Goal: Information Seeking & Learning: Learn about a topic

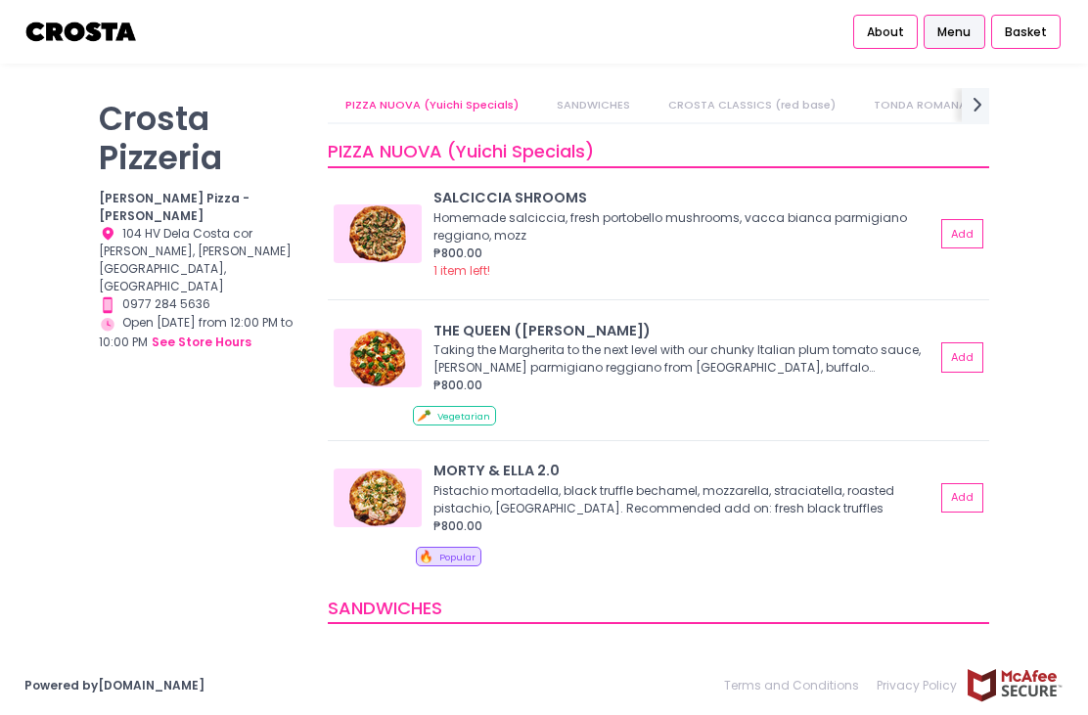
click at [952, 36] on span "Menu" at bounding box center [953, 32] width 33 height 18
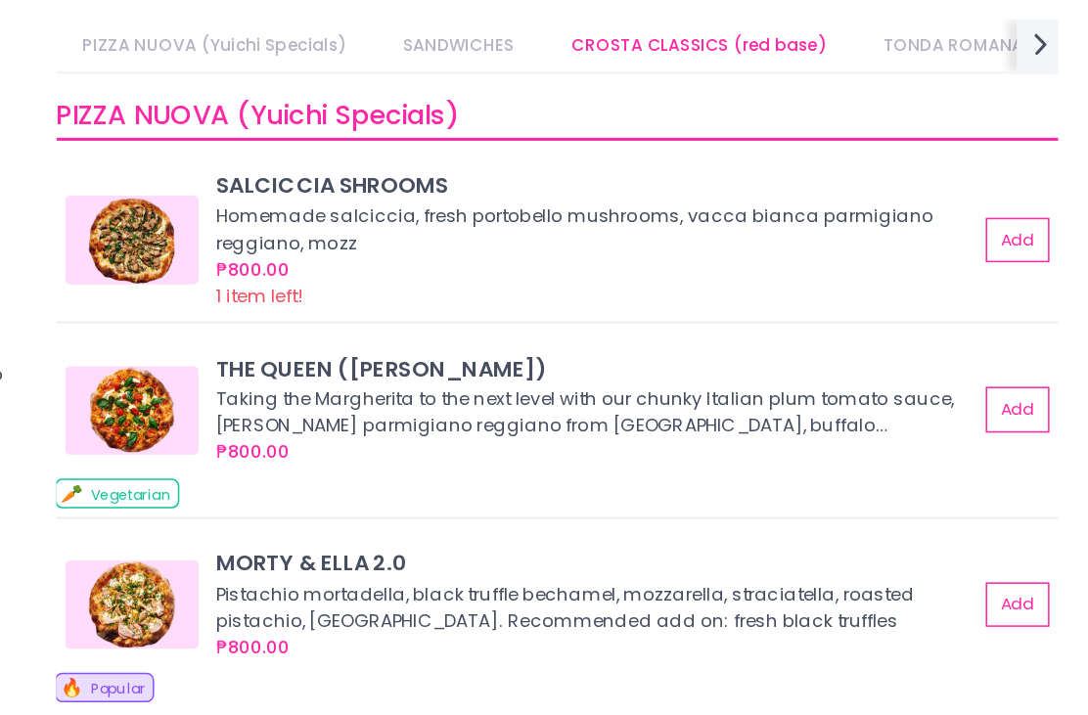
click at [965, 93] on icon "next Created with Sketch." at bounding box center [976, 104] width 23 height 23
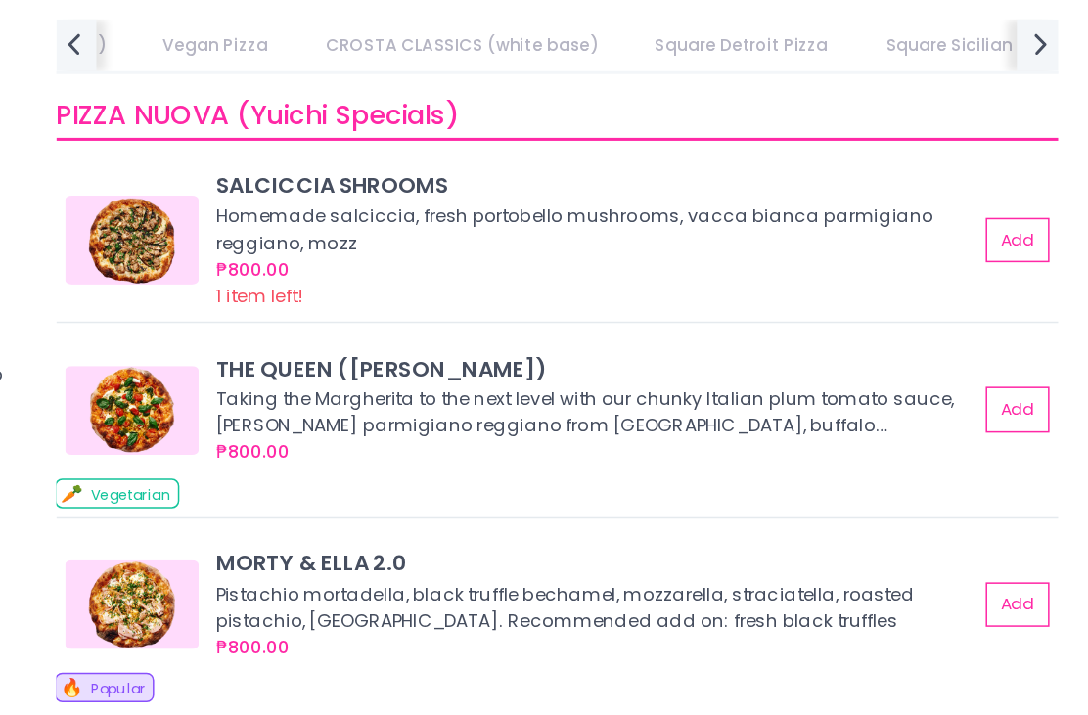
scroll to position [-1, 0]
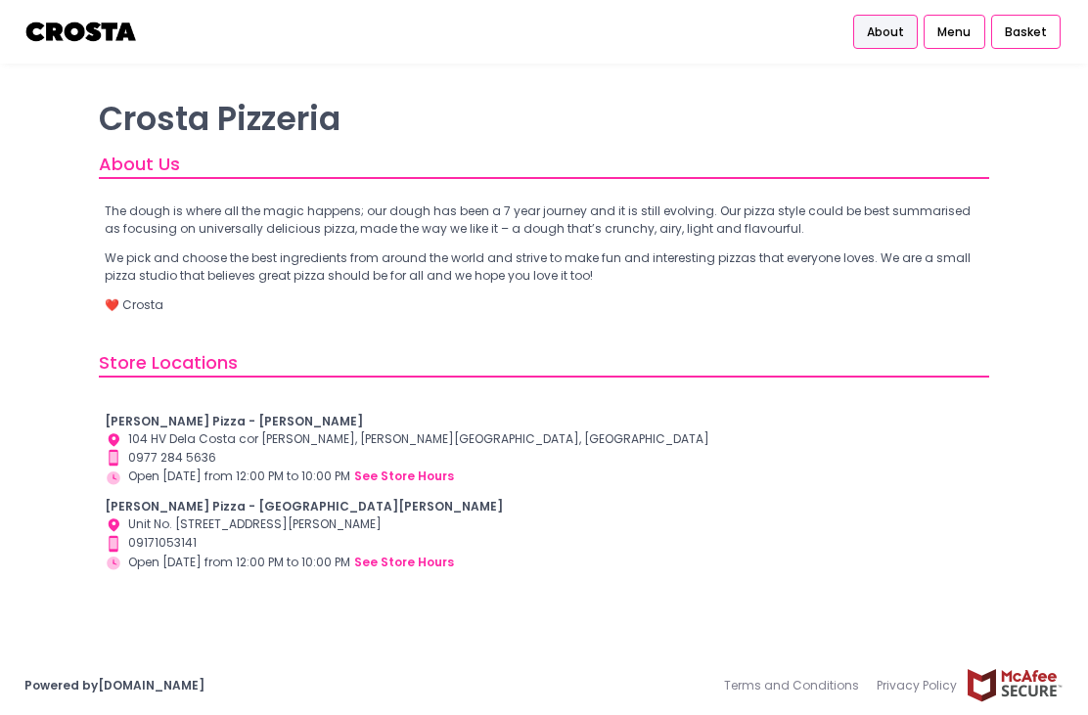
click at [216, 378] on div "Store Locations Crosta Pizza - Salcedo Location Created with Sketch. 104 HV Del…" at bounding box center [544, 472] width 890 height 246
click at [223, 458] on div "Contact Number Created with Sketch. 0977 284 5636" at bounding box center [544, 458] width 878 height 19
click at [262, 470] on div "Store Hours Created with Sketch. Open today from 12:00 PM to 10:00 PM see store…" at bounding box center [544, 477] width 878 height 20
click at [298, 534] on div "Contact Number Created with Sketch. 09171053141" at bounding box center [544, 543] width 878 height 19
click at [311, 555] on div "Store Hours Created with Sketch. Open today from 12:00 PM to 10:00 PM see store…" at bounding box center [544, 563] width 878 height 20
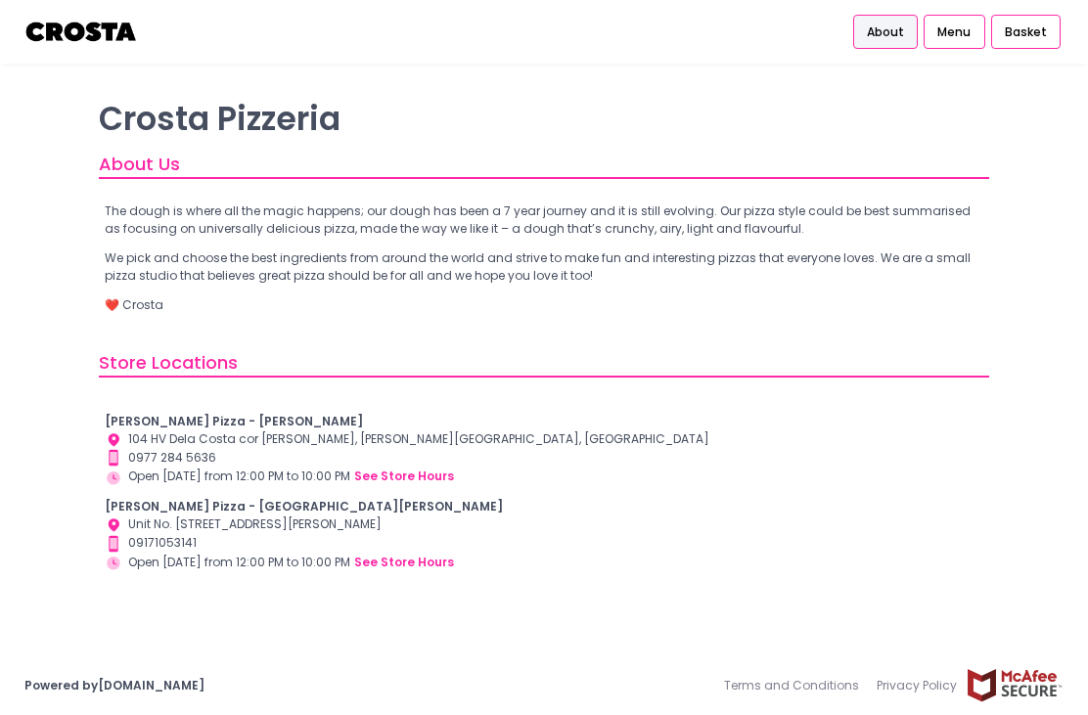
click at [325, 483] on div "Store Hours Created with Sketch. Open today from 12:00 PM to 10:00 PM see store…" at bounding box center [544, 477] width 878 height 20
click at [327, 573] on div "Crosta Pizza - Salcedo Location Created with Sketch. 104 HV Dela Costa cor LP L…" at bounding box center [544, 492] width 890 height 206
click at [966, 40] on span "Menu" at bounding box center [953, 32] width 33 height 18
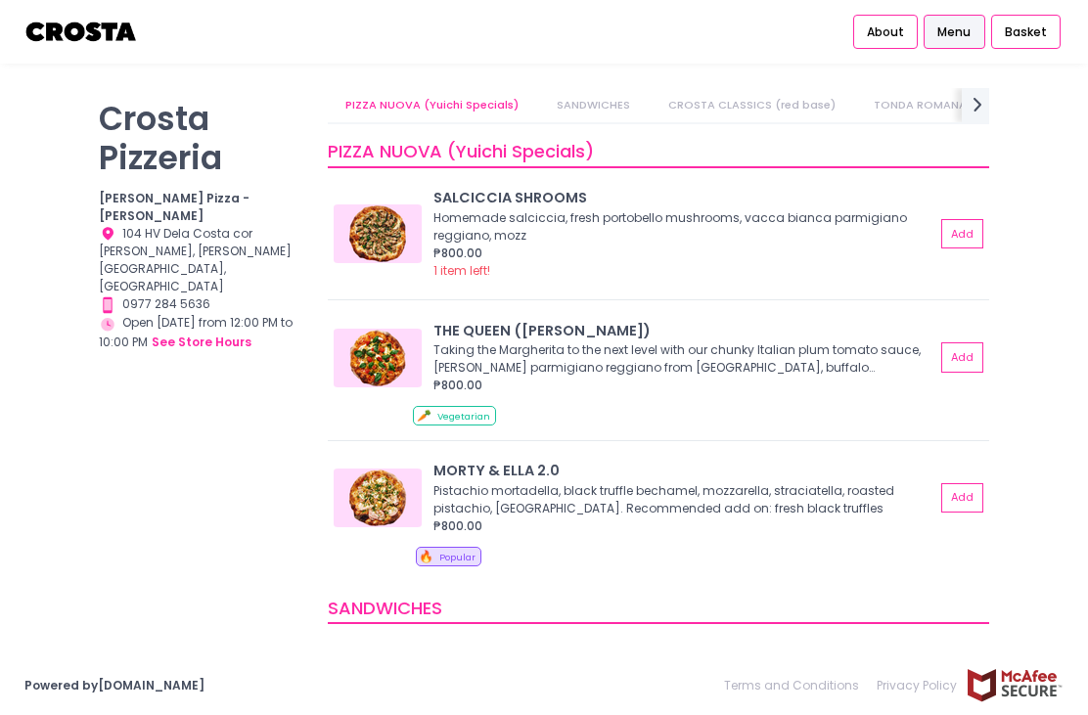
click at [891, 32] on span "About" at bounding box center [885, 32] width 37 height 18
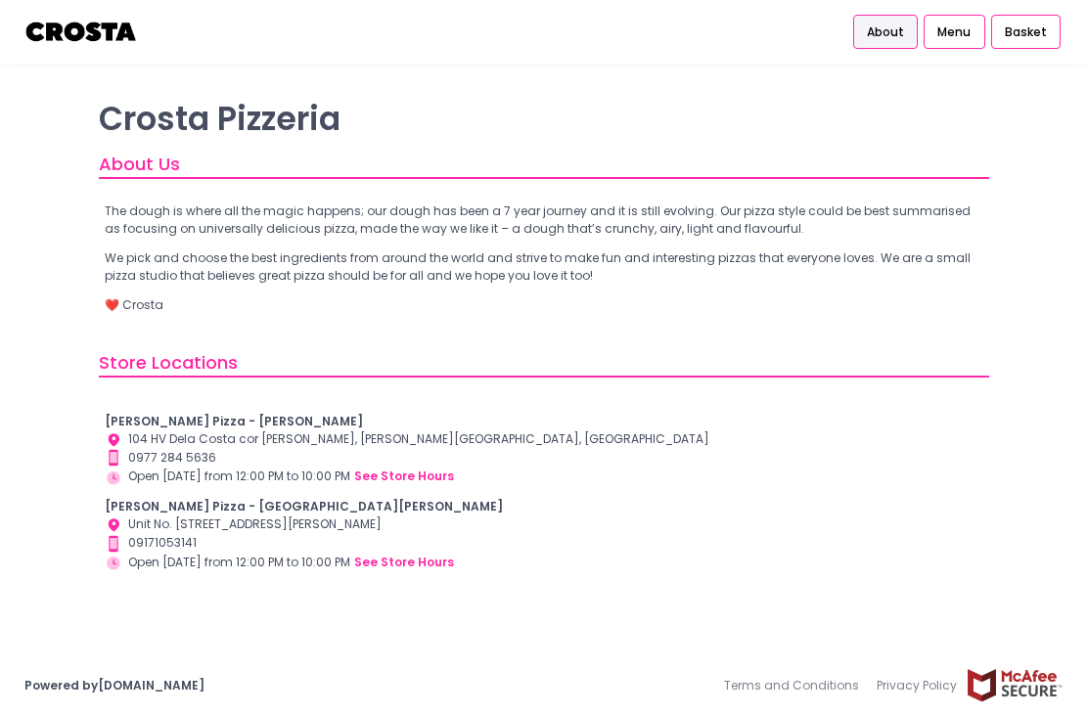
click at [977, 33] on link "Menu" at bounding box center [953, 32] width 61 height 35
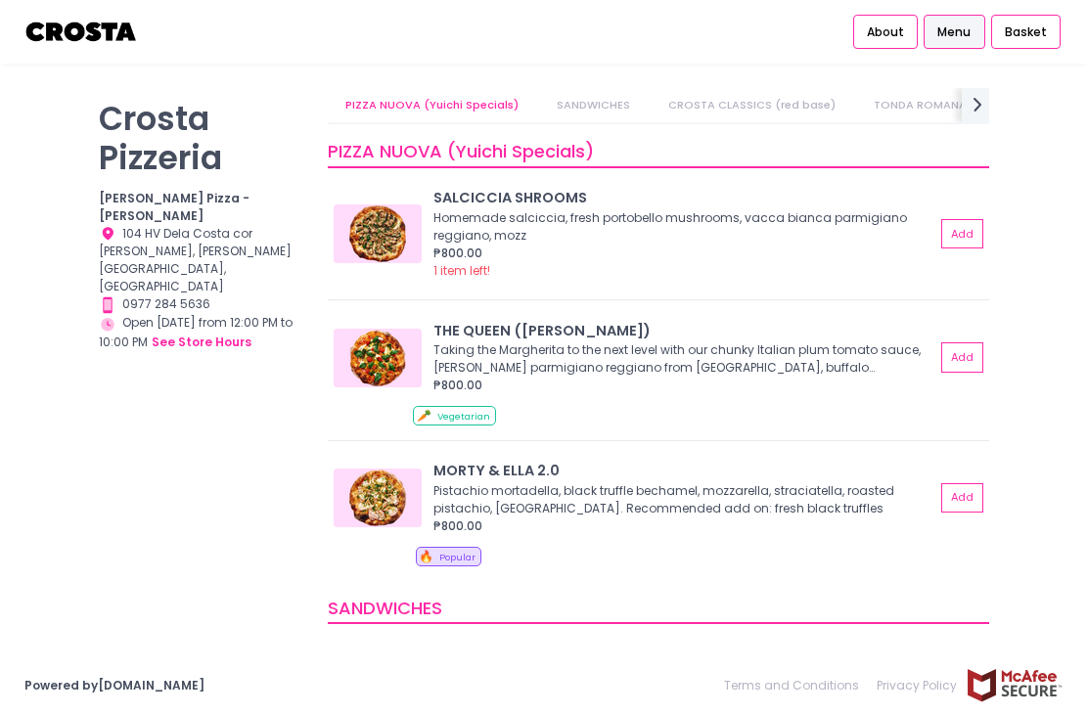
click at [974, 102] on icon "next Created with Sketch." at bounding box center [976, 104] width 23 height 23
click at [987, 108] on icon "next Created with Sketch." at bounding box center [976, 104] width 23 height 23
click at [715, 103] on link "CROSTA CLASSICS (red base)" at bounding box center [751, 105] width 202 height 34
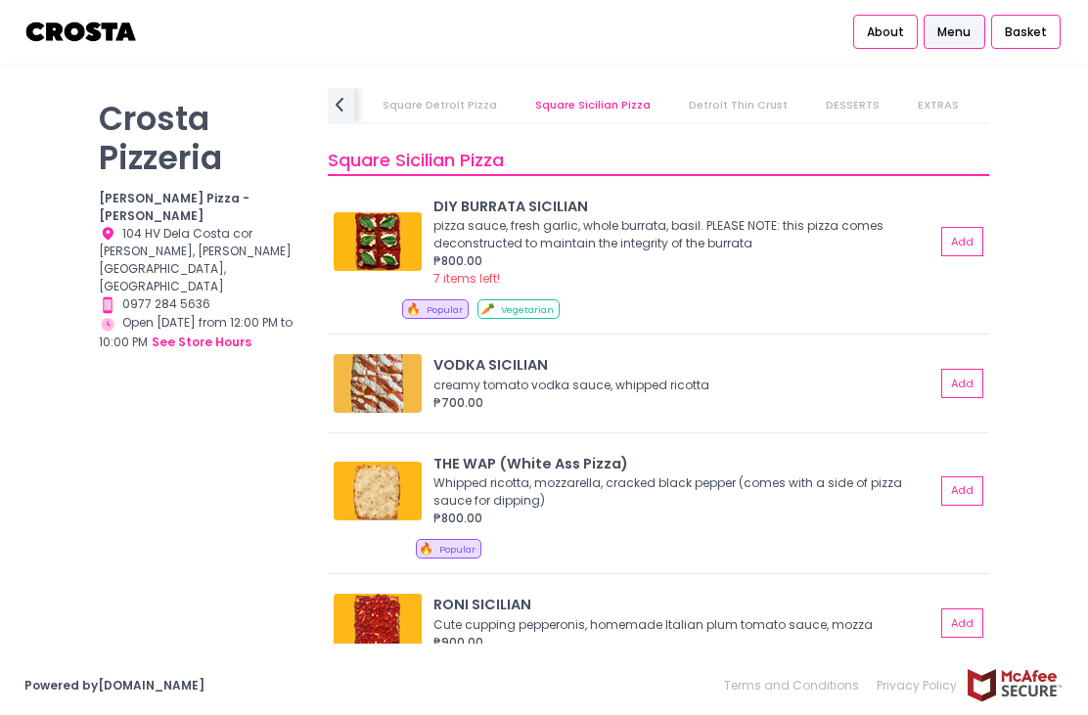
scroll to position [2697, 0]
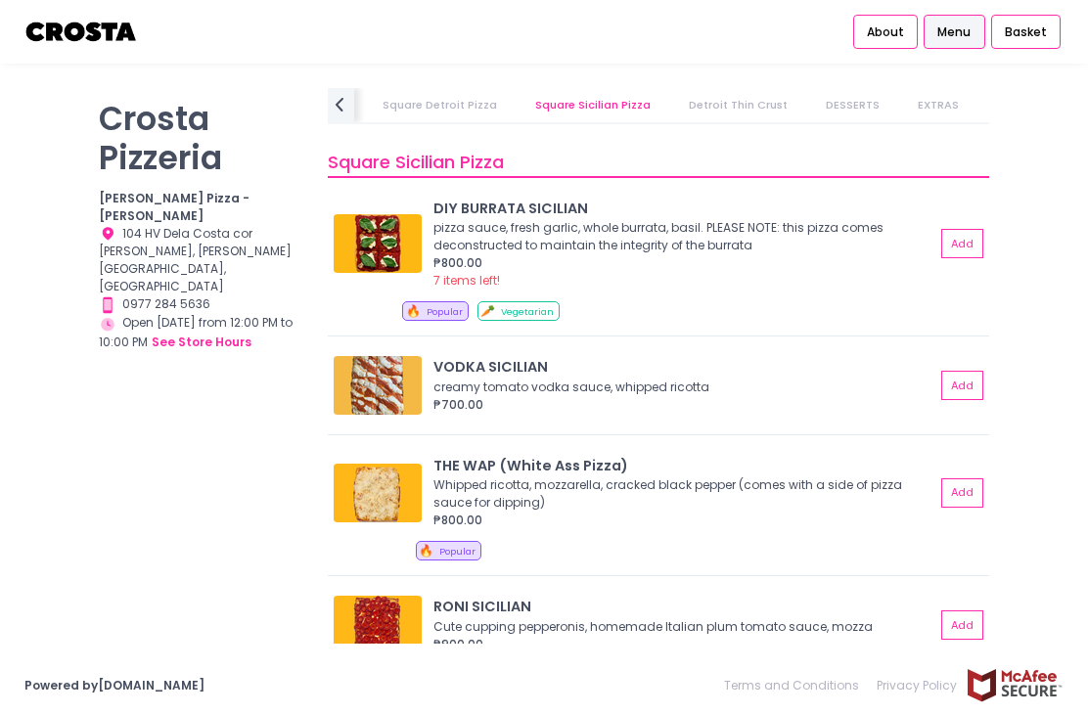
click at [512, 233] on div "pizza sauce, fresh garlic, whole burrata, basil. PLEASE NOTE: this pizza comes …" at bounding box center [681, 236] width 496 height 35
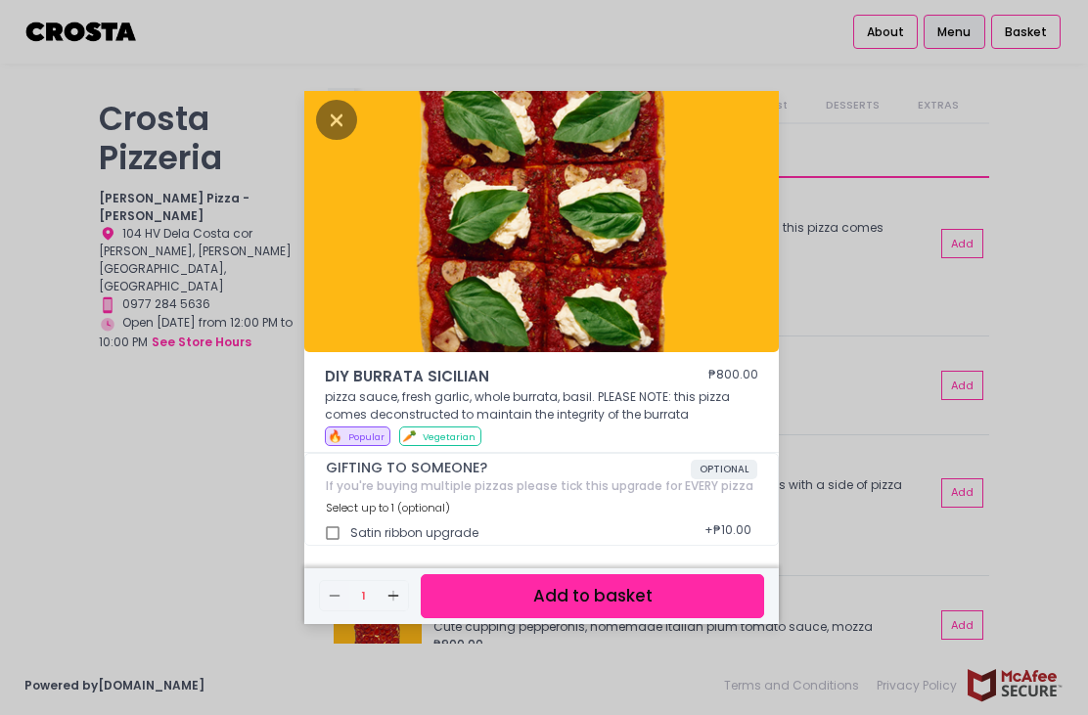
scroll to position [63, 0]
click at [330, 100] on icon "Close" at bounding box center [336, 120] width 41 height 40
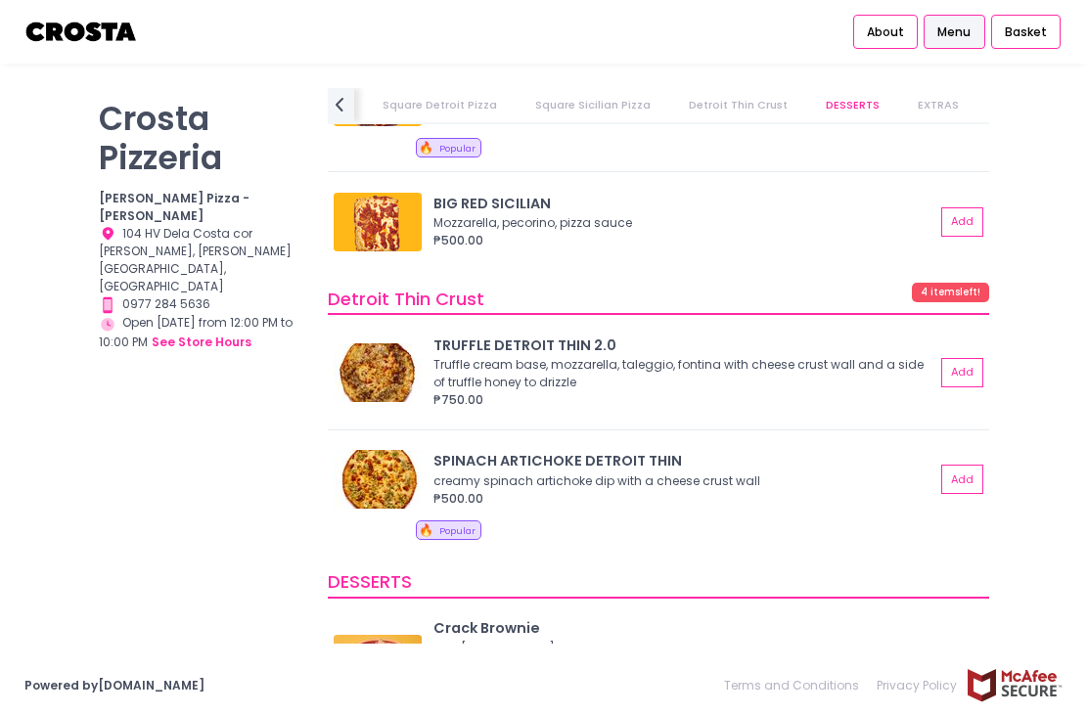
scroll to position [3224, 0]
click at [381, 371] on img at bounding box center [378, 371] width 88 height 59
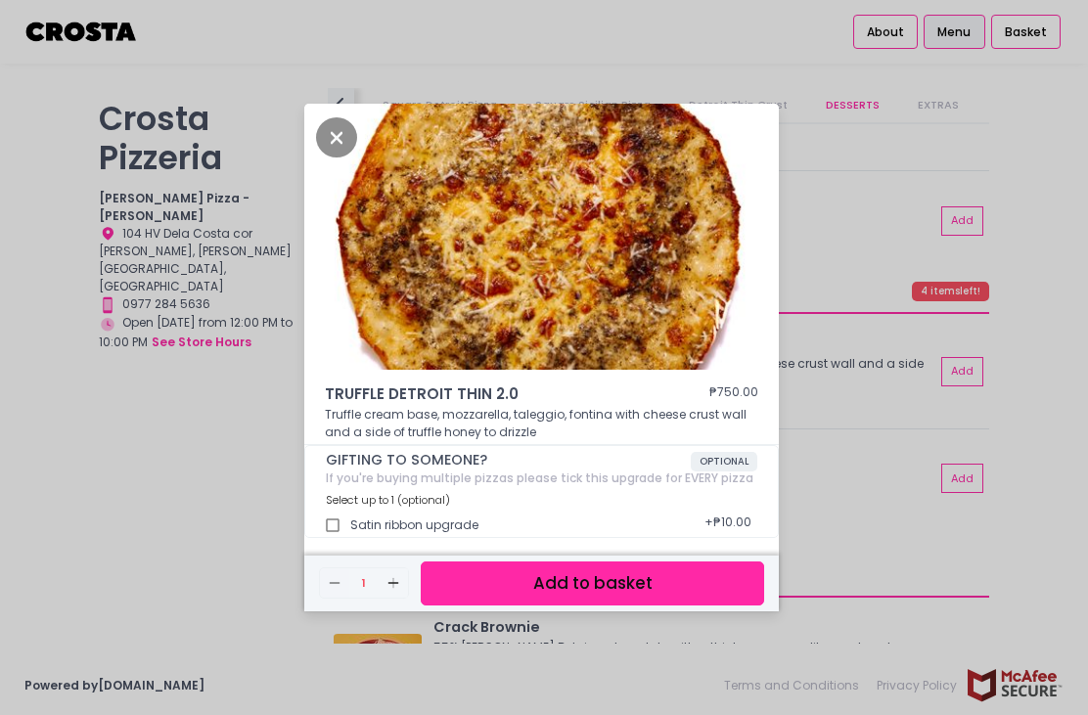
click at [348, 157] on icon "Close" at bounding box center [336, 137] width 41 height 40
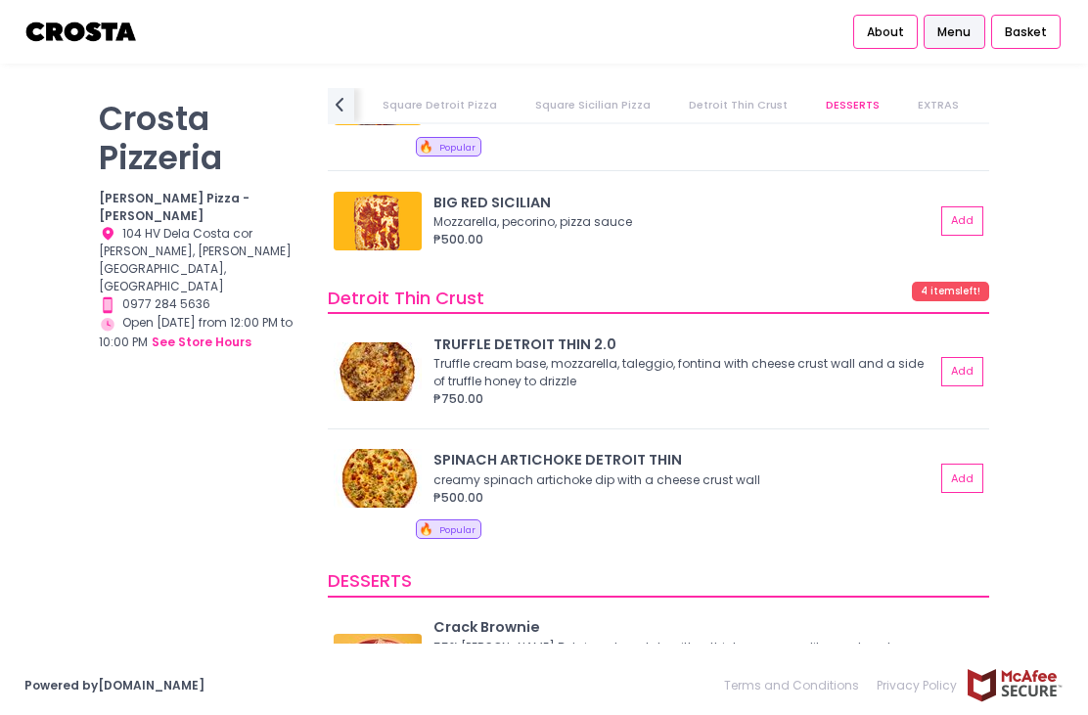
click at [385, 379] on img at bounding box center [378, 371] width 88 height 59
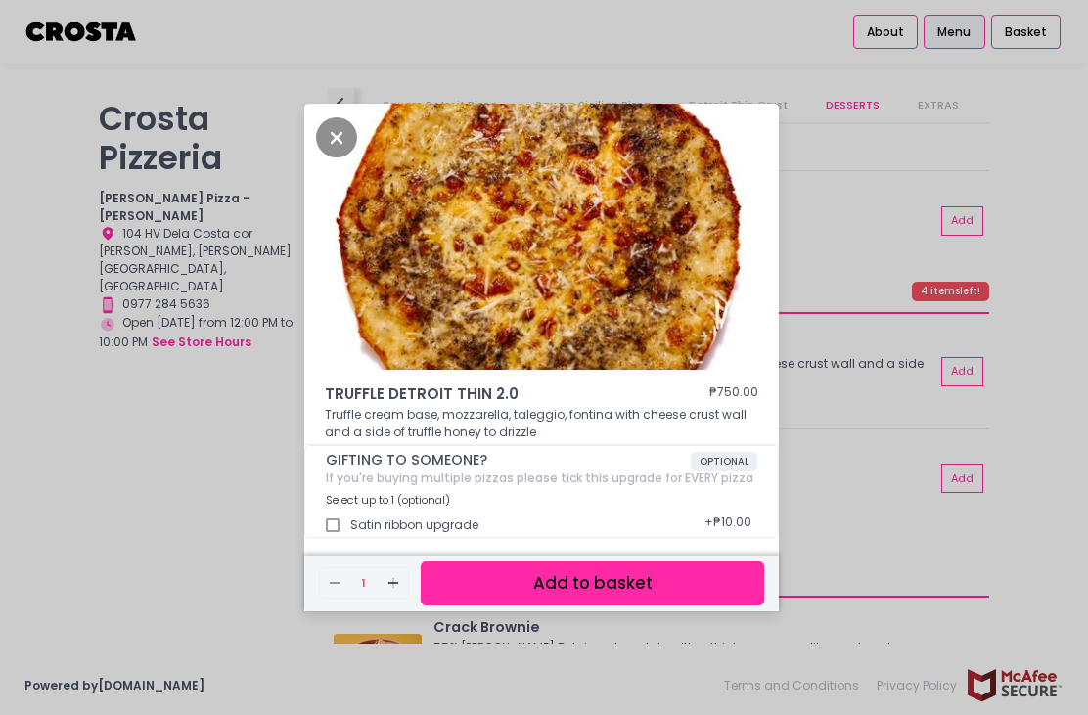
click at [322, 157] on icon "Close" at bounding box center [336, 137] width 41 height 40
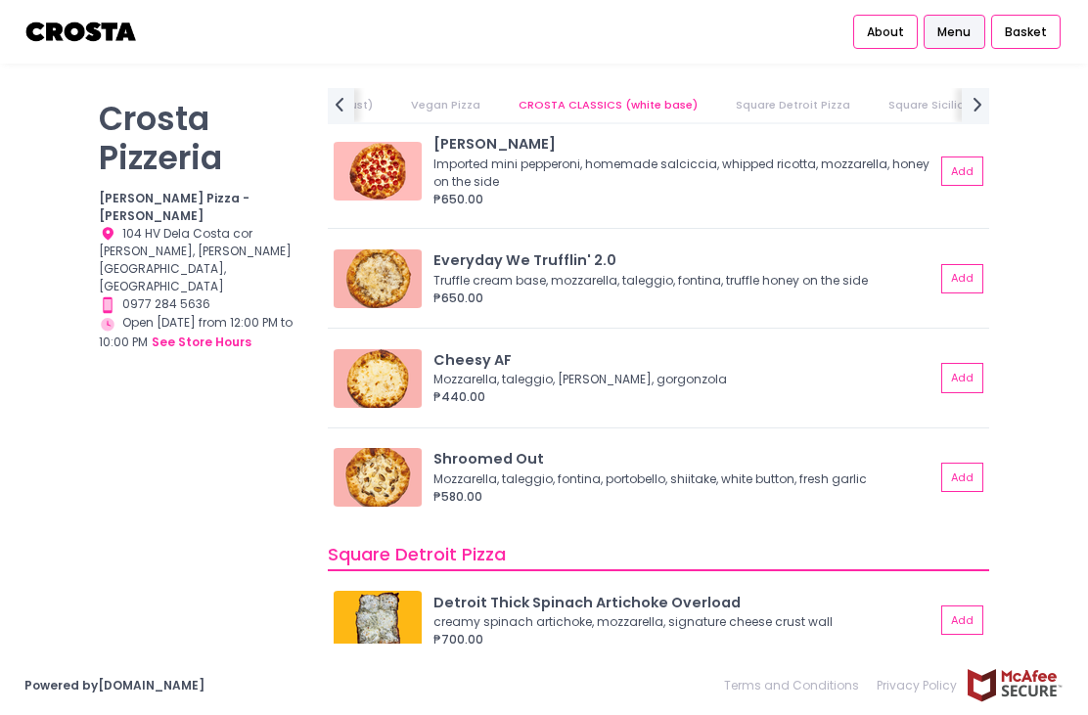
scroll to position [1743, 0]
click at [377, 280] on img at bounding box center [378, 278] width 88 height 59
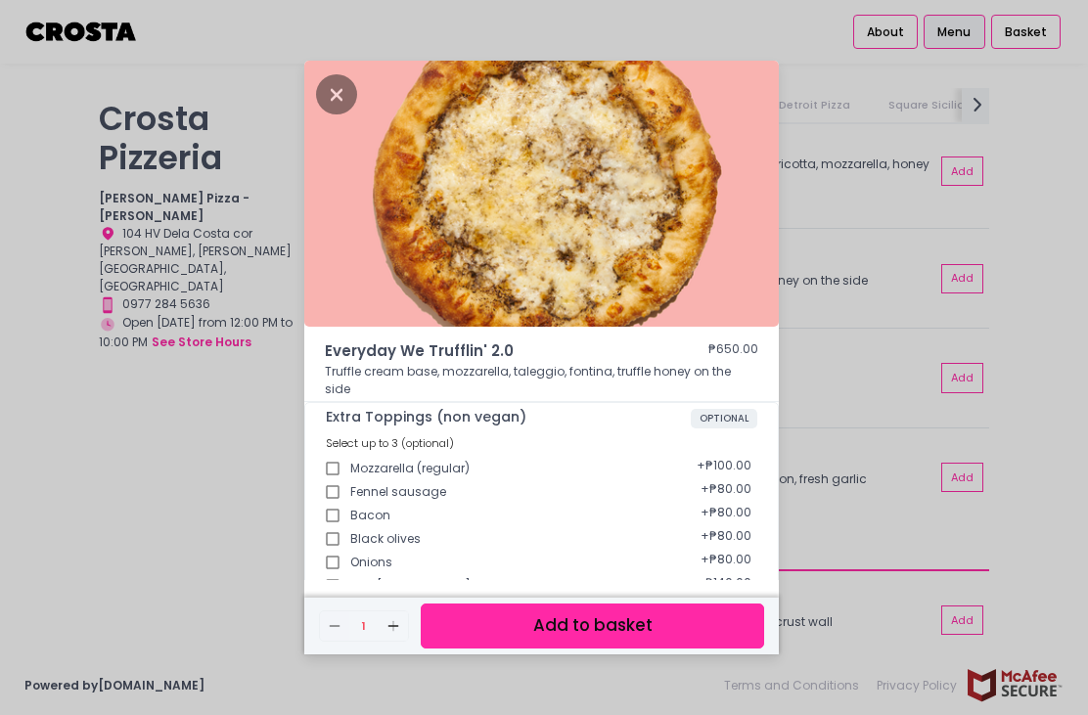
click at [335, 95] on icon "Close" at bounding box center [336, 94] width 41 height 40
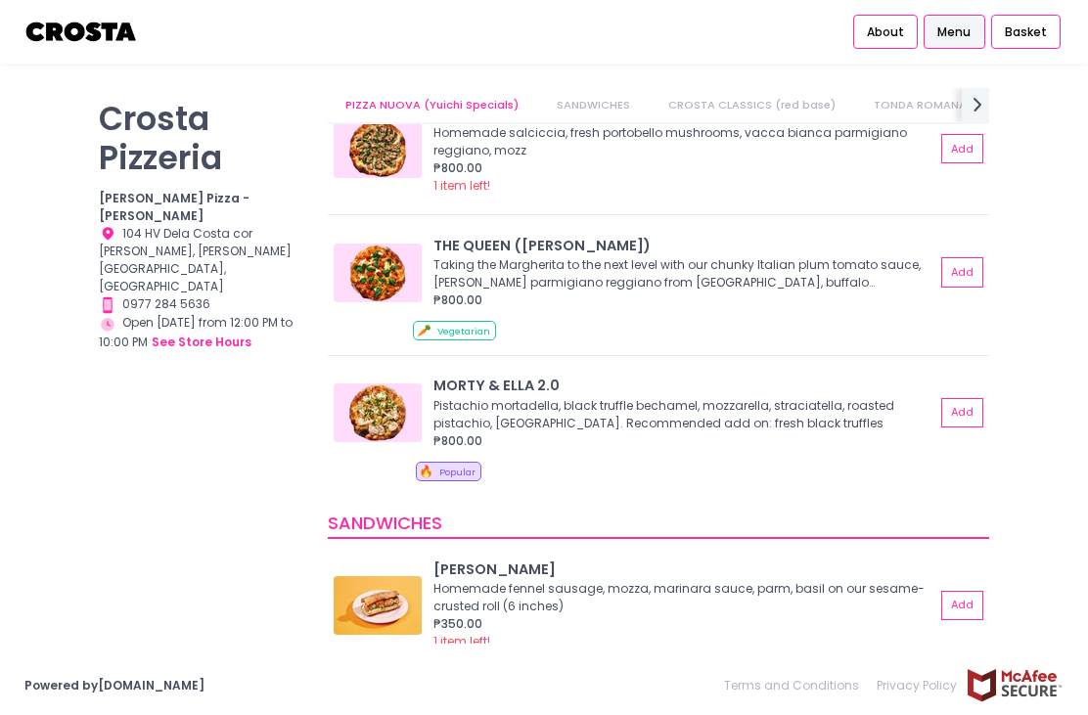
scroll to position [86, 0]
click at [387, 270] on img at bounding box center [378, 272] width 88 height 59
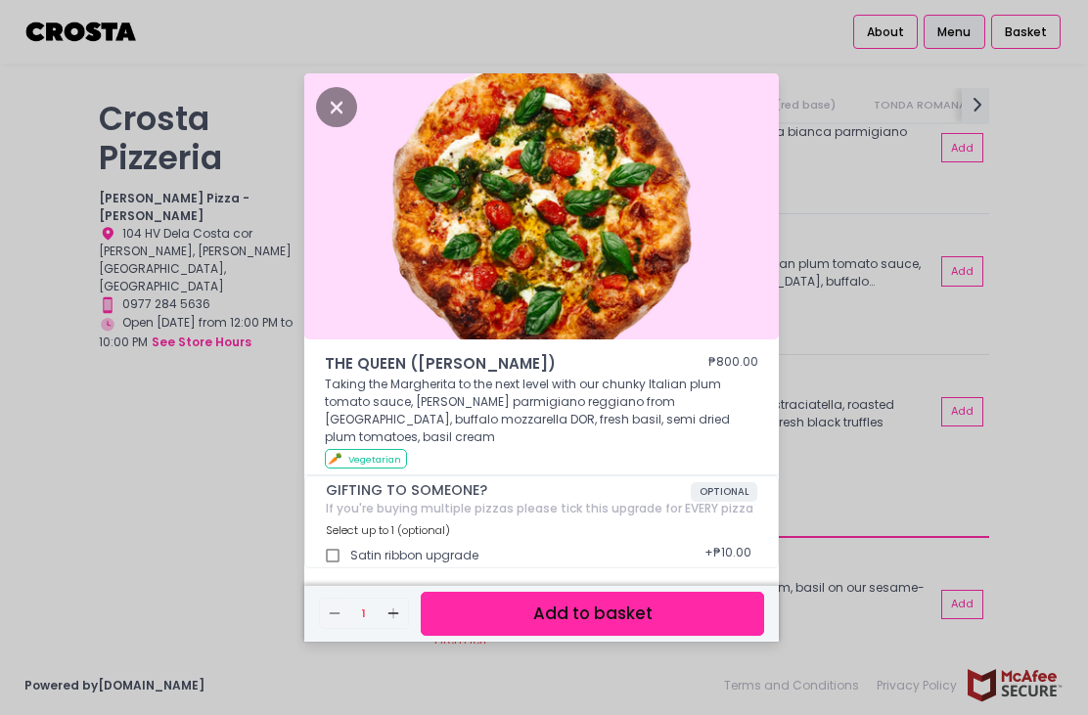
click at [893, 331] on div "THE QUEEN (Margherita) ₱800.00 Taking the Margherita to the next level with our…" at bounding box center [544, 357] width 1088 height 715
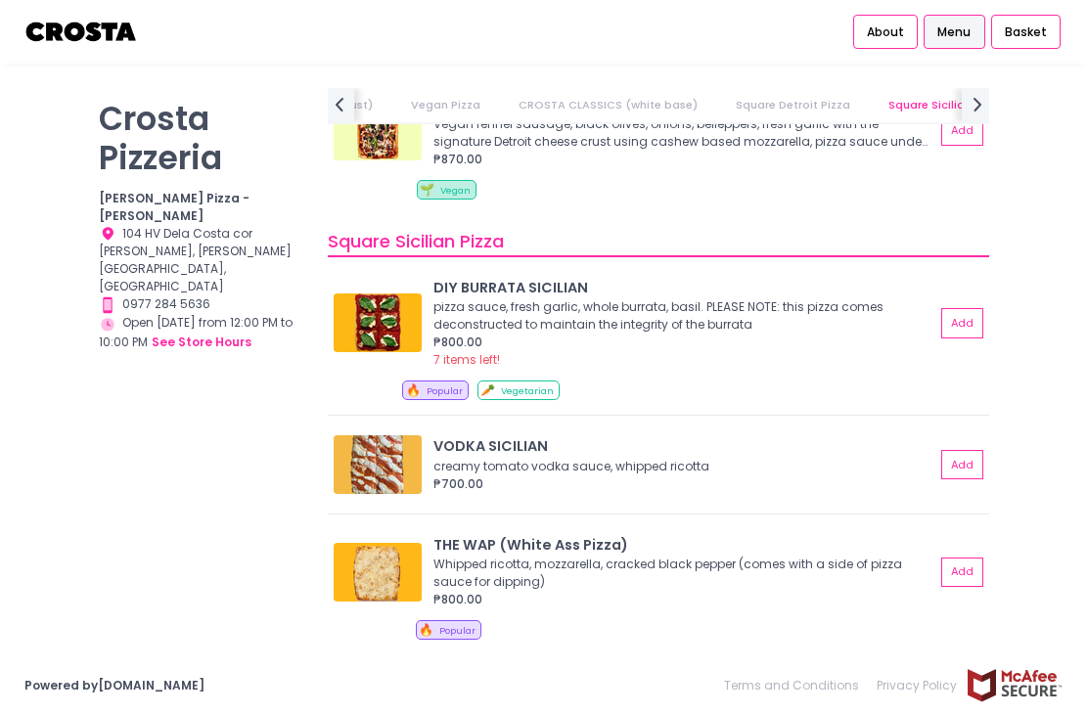
scroll to position [2620, 0]
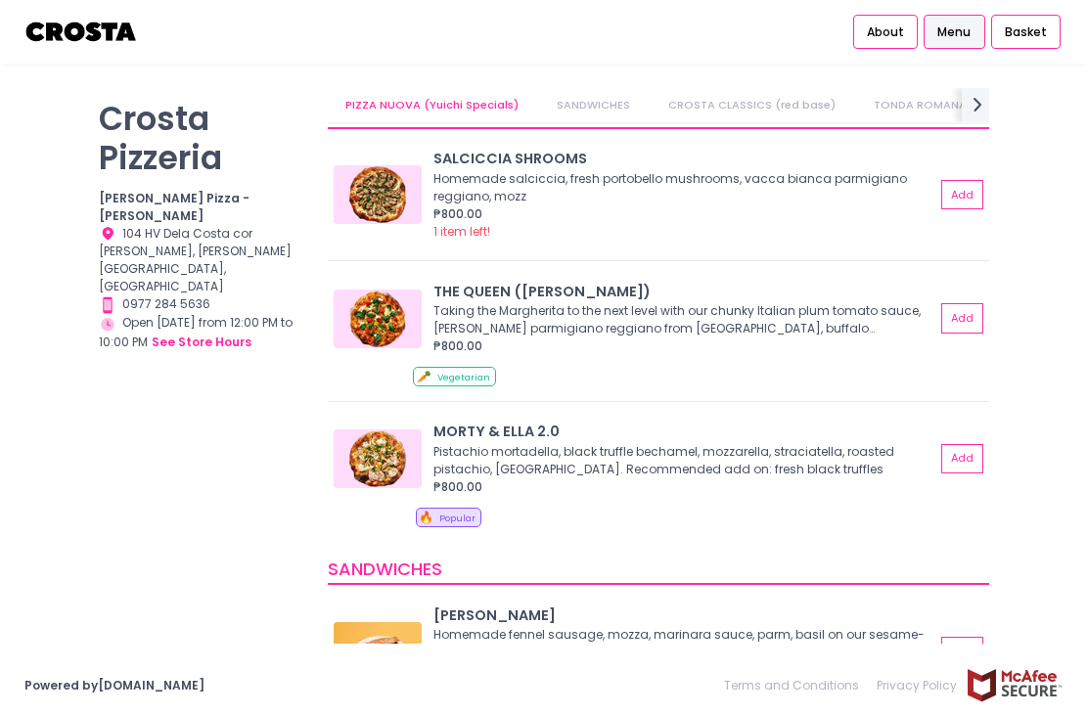
scroll to position [42, 0]
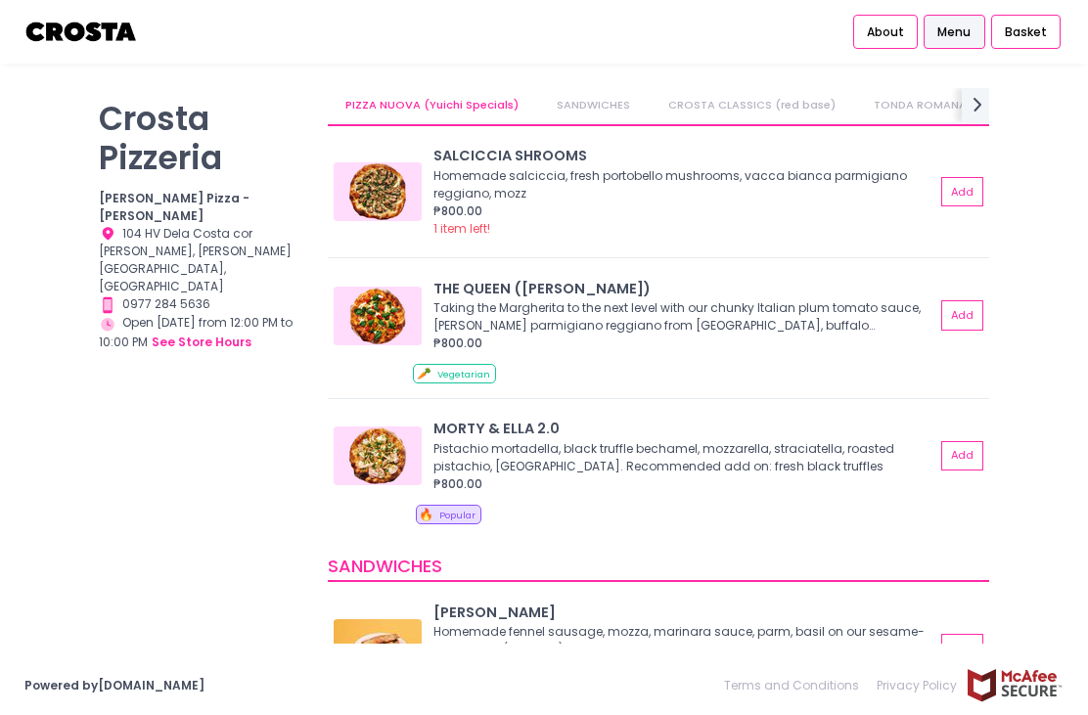
click at [389, 315] on img at bounding box center [378, 316] width 88 height 59
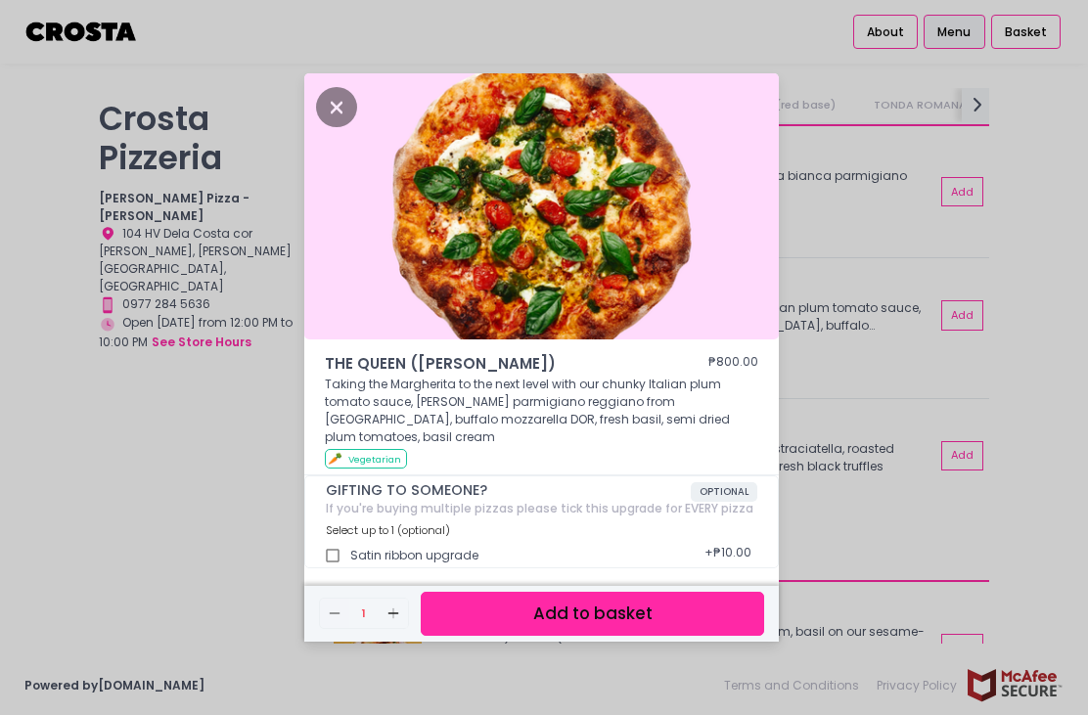
click at [343, 127] on icon "Close" at bounding box center [336, 107] width 41 height 40
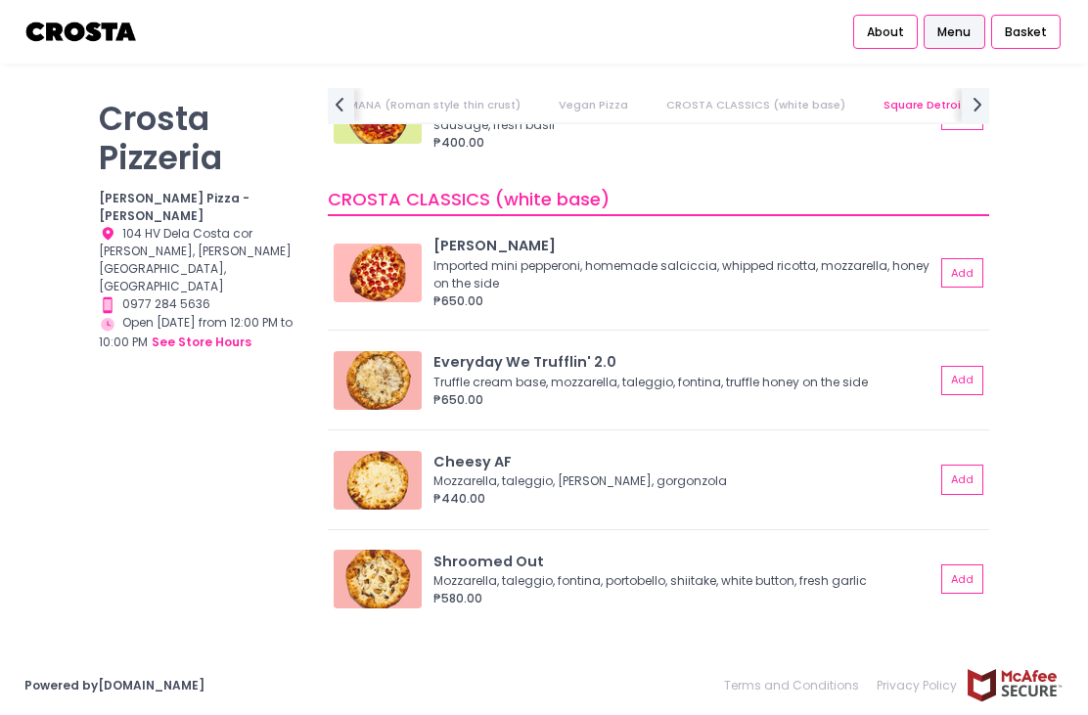
scroll to position [1647, 0]
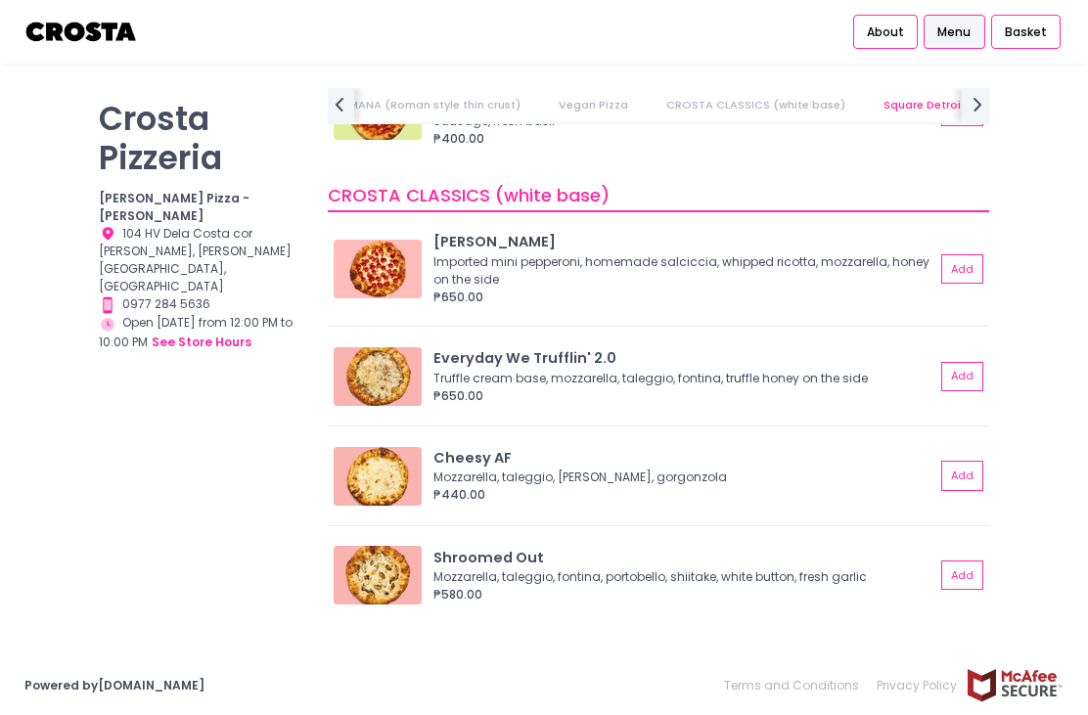
click at [762, 164] on div "What the Pork?! Home made Italian plum tomato sauce, fresh garlic, Omnipork veg…" at bounding box center [658, 117] width 661 height 102
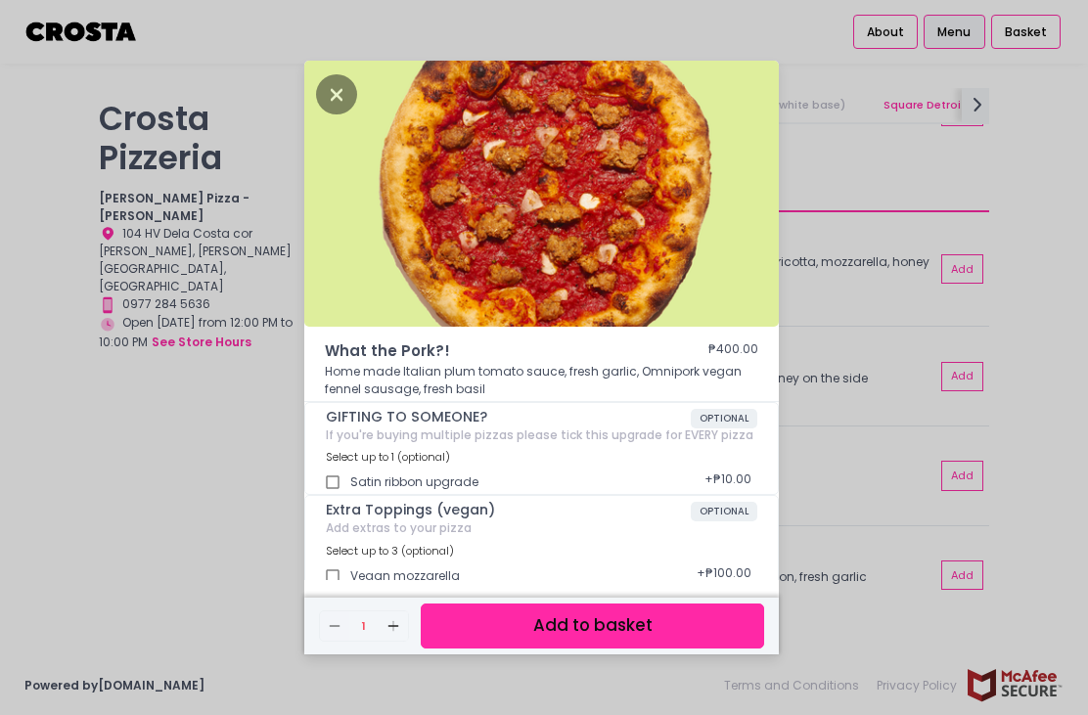
click at [337, 87] on icon "Close" at bounding box center [336, 94] width 41 height 40
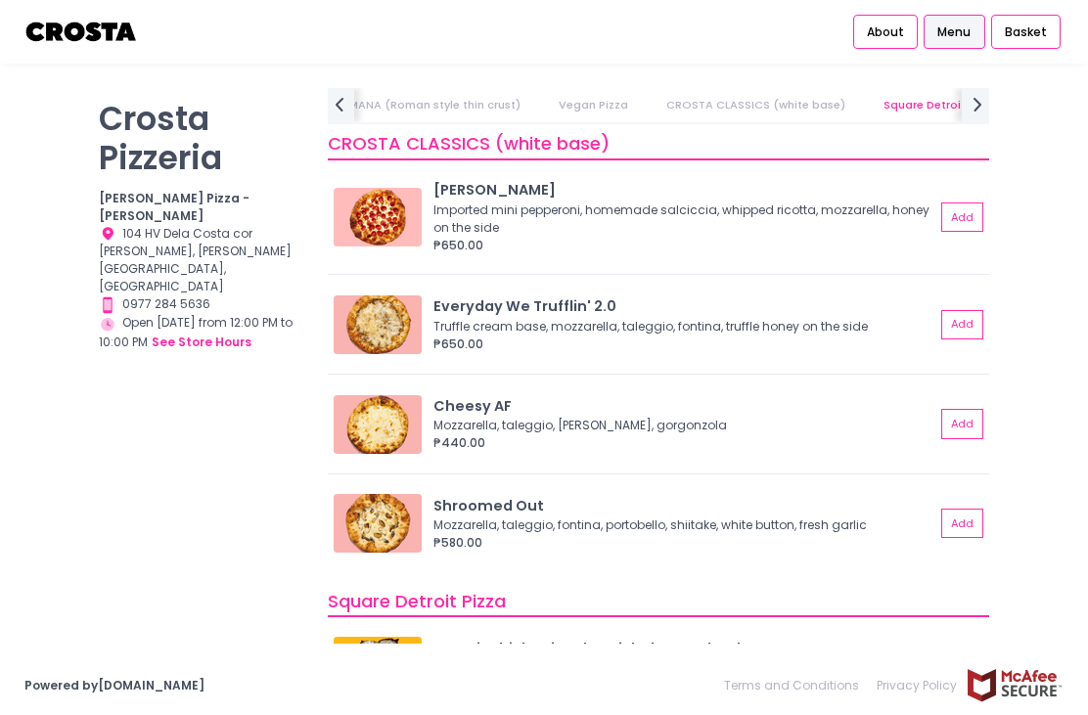
scroll to position [1694, 0]
